Goal: Check status: Check status

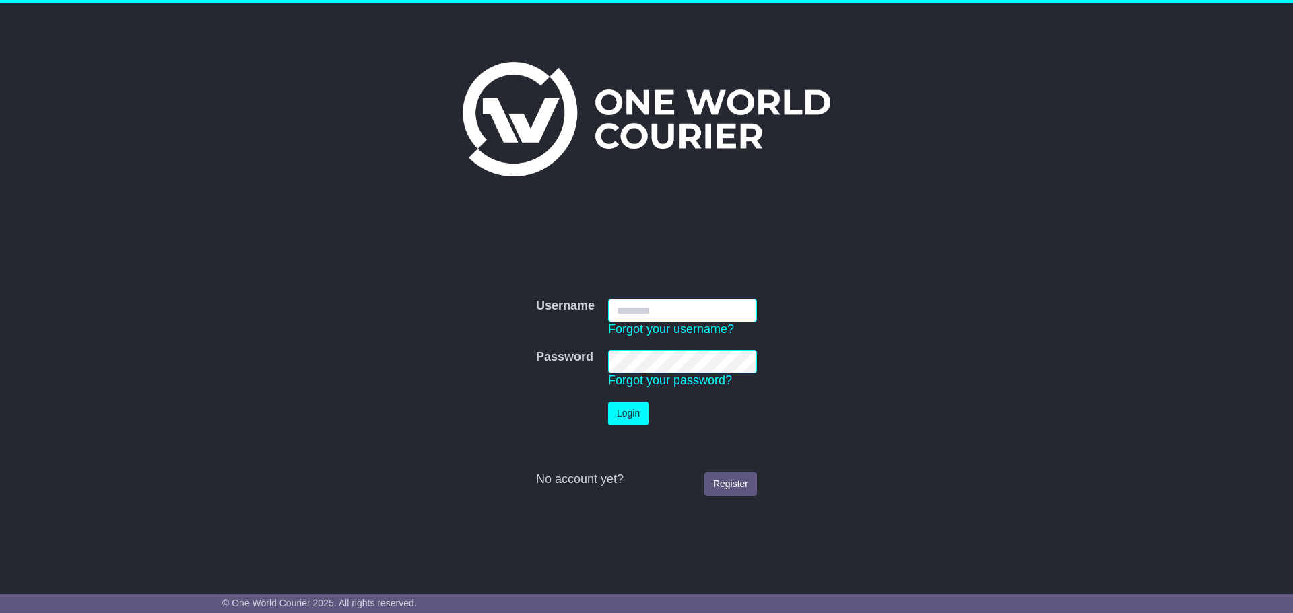
type input "**********"
click at [621, 423] on button "Login" at bounding box center [628, 414] width 40 height 24
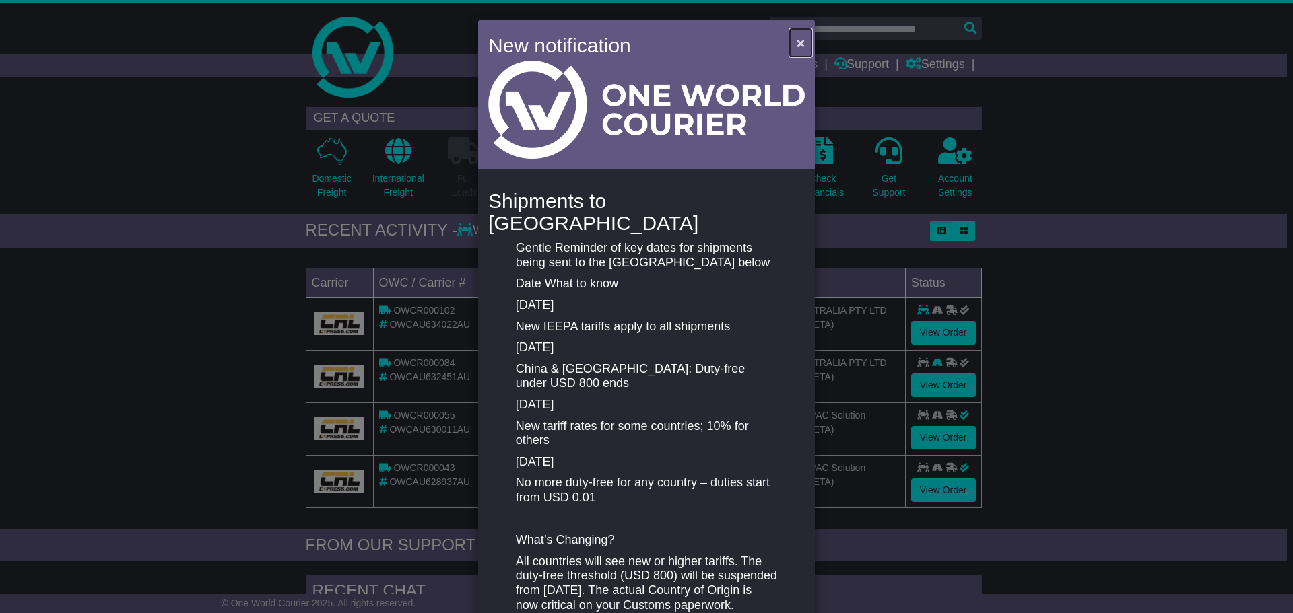
click at [796, 40] on span "×" at bounding box center [800, 42] width 8 height 15
click at [794, 42] on link at bounding box center [643, 57] width 689 height 108
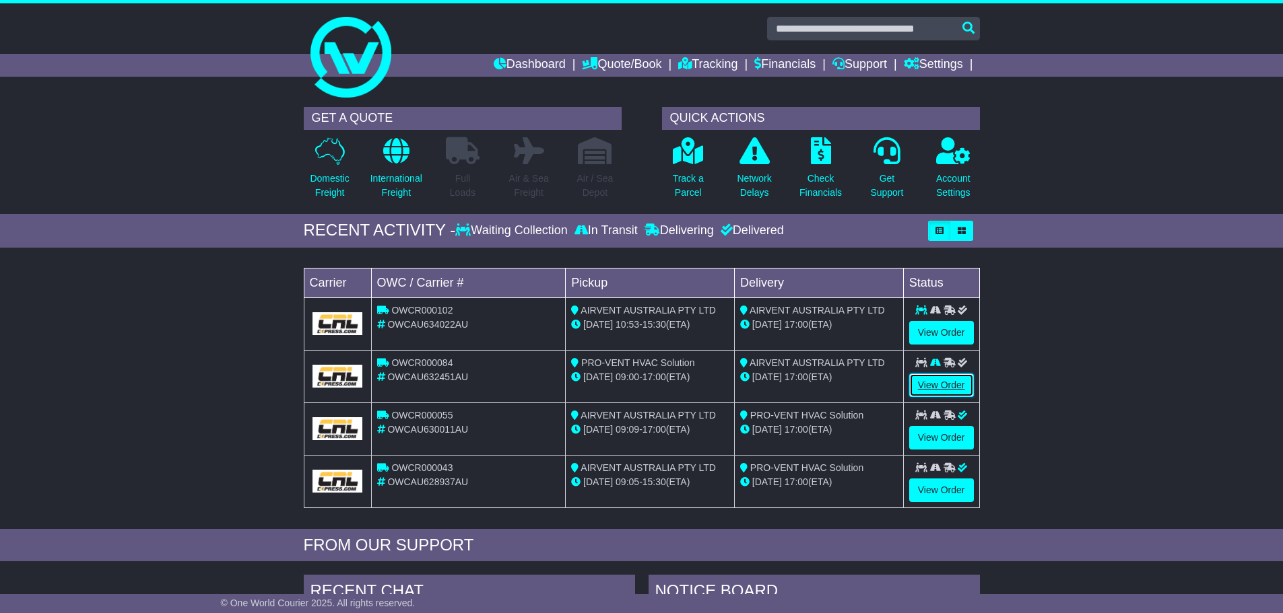
click at [937, 378] on link "View Order" at bounding box center [941, 386] width 65 height 24
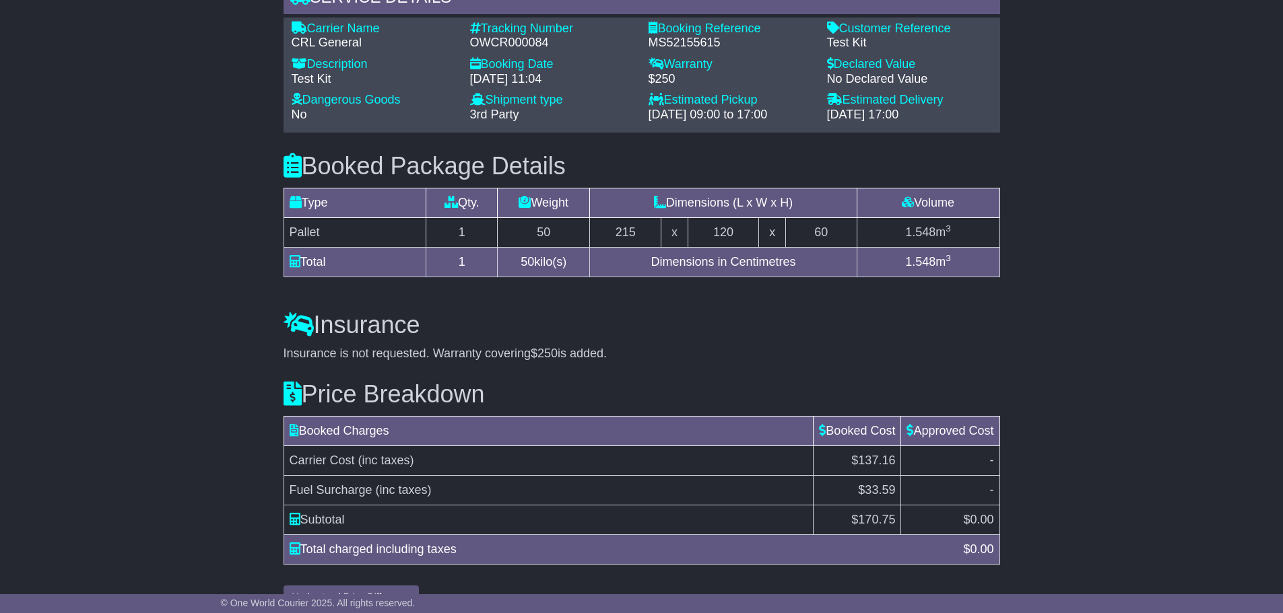
scroll to position [1028, 0]
